Goal: Information Seeking & Learning: Learn about a topic

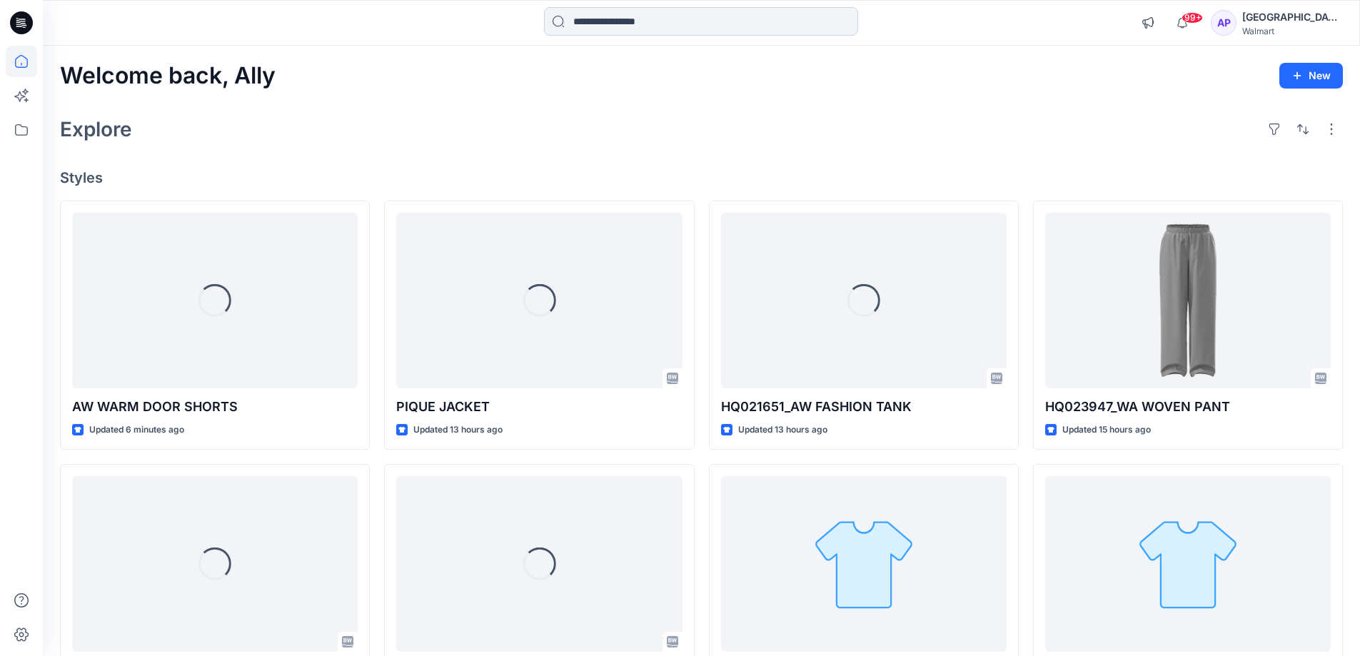
click at [680, 14] on input at bounding box center [701, 21] width 314 height 29
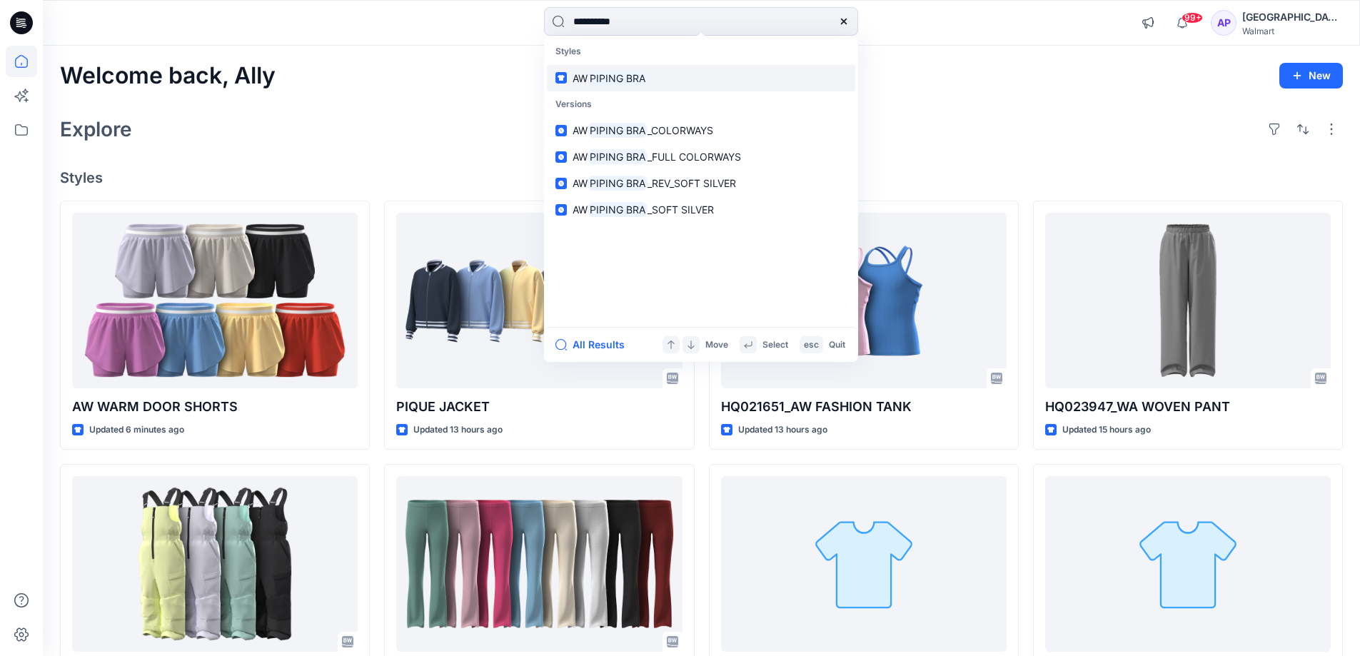
type input "**********"
click at [669, 71] on link "AW PIPING BRA" at bounding box center [701, 78] width 308 height 26
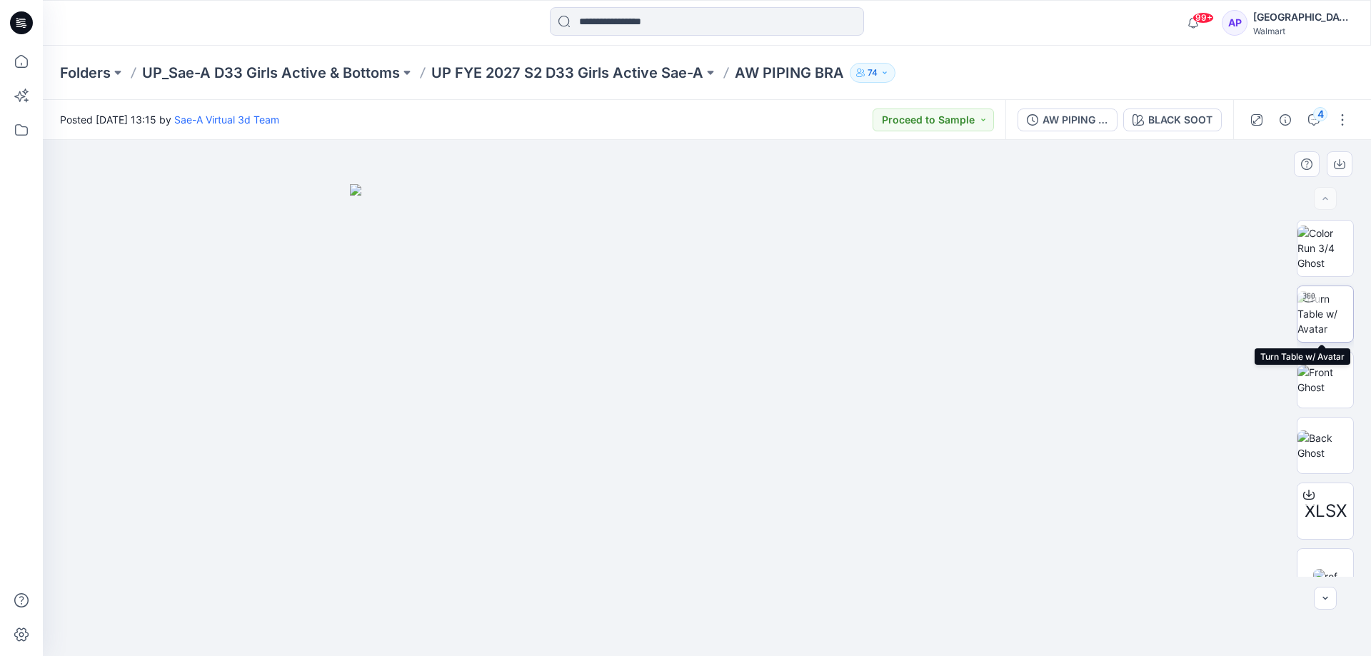
click at [1316, 317] on img at bounding box center [1325, 313] width 56 height 45
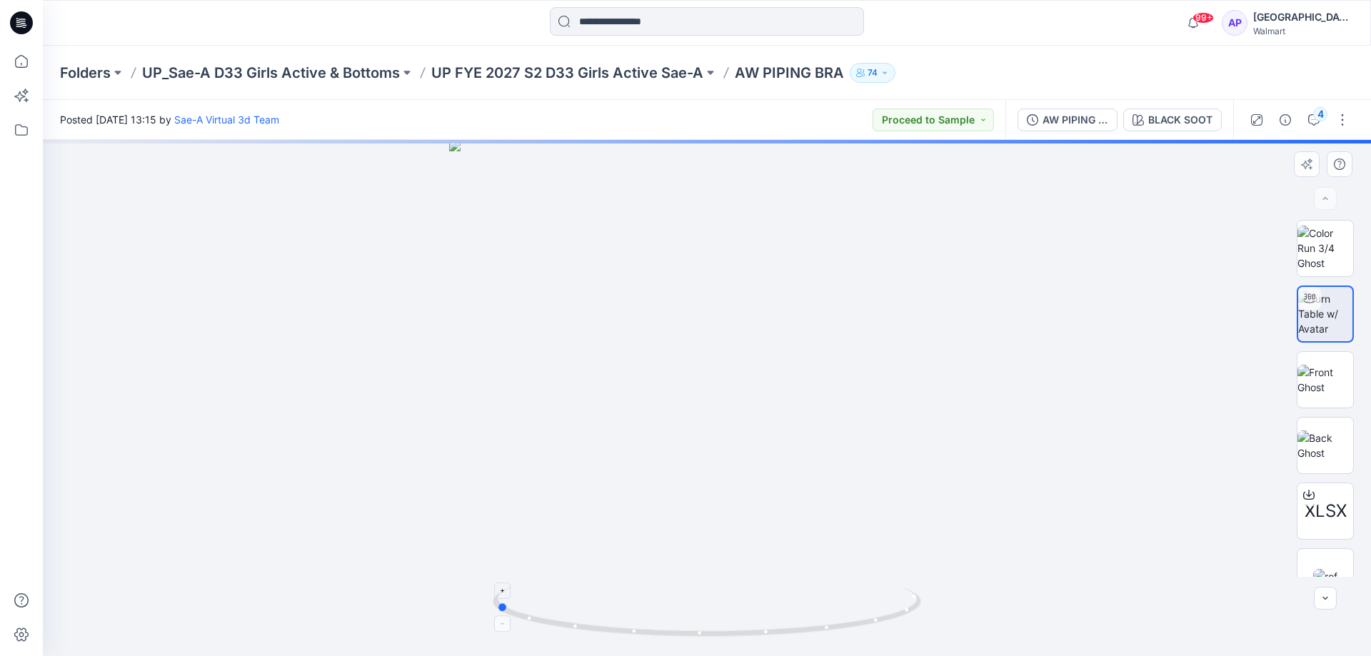
drag, startPoint x: 828, startPoint y: 636, endPoint x: 650, endPoint y: 632, distance: 177.1
click at [650, 632] on icon at bounding box center [709, 614] width 432 height 54
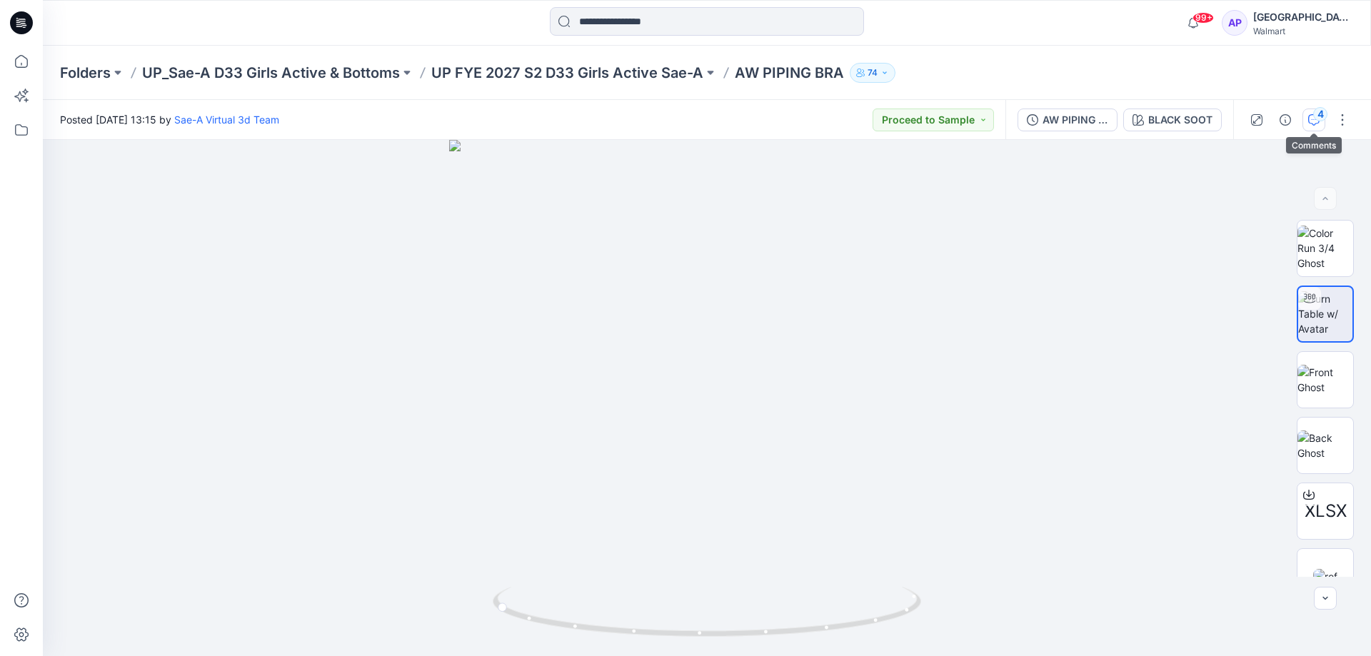
click at [1319, 120] on div "4" at bounding box center [1320, 114] width 14 height 14
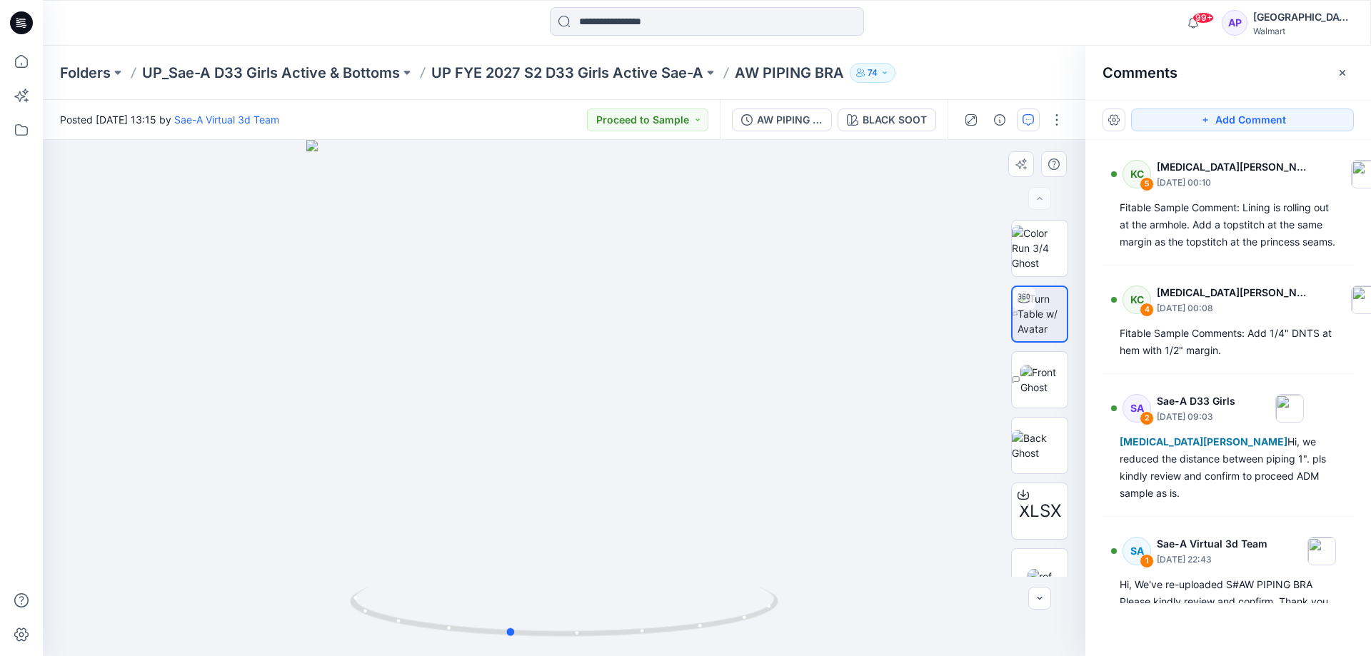
drag, startPoint x: 541, startPoint y: 643, endPoint x: 421, endPoint y: 644, distance: 120.7
click at [421, 644] on div at bounding box center [564, 398] width 1042 height 516
